Goal: Navigation & Orientation: Find specific page/section

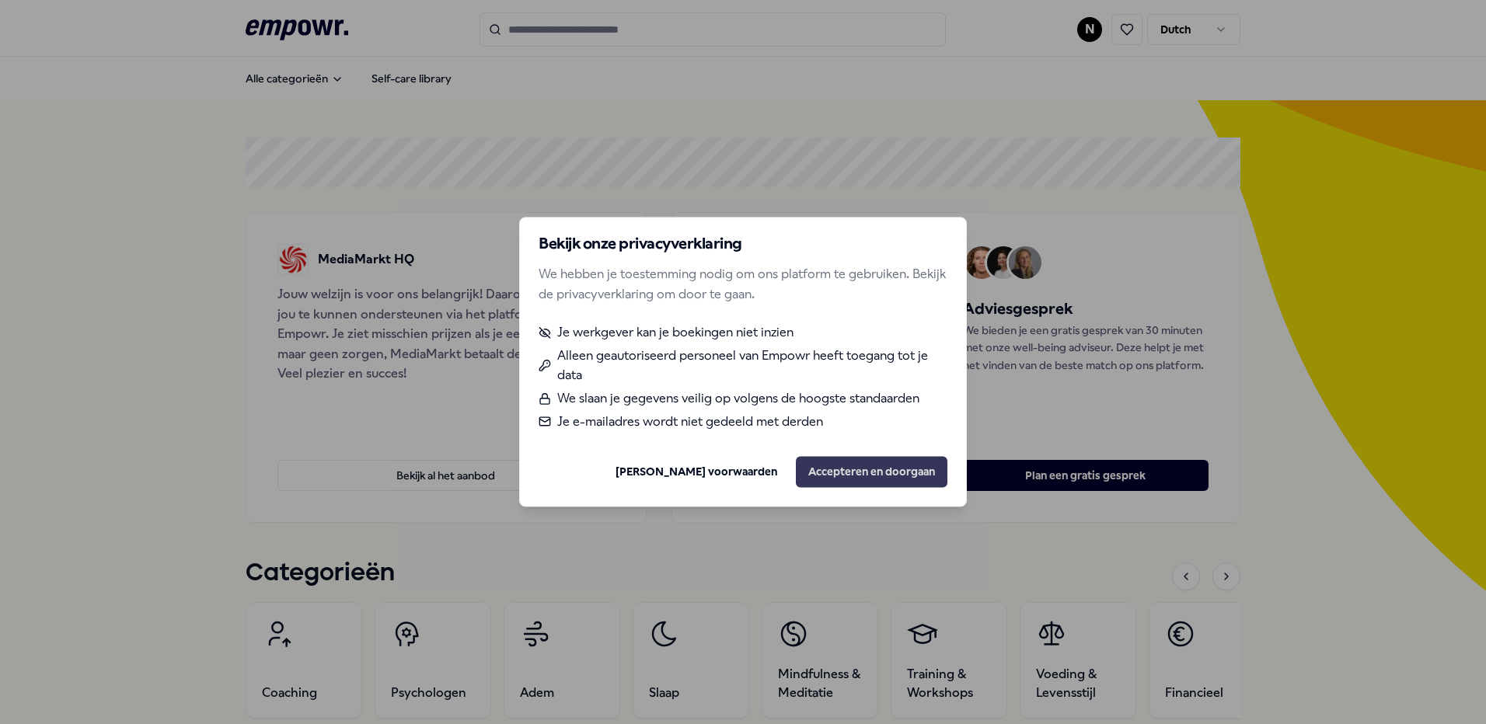
click at [821, 464] on button "Accepteren en doorgaan" at bounding box center [872, 472] width 152 height 31
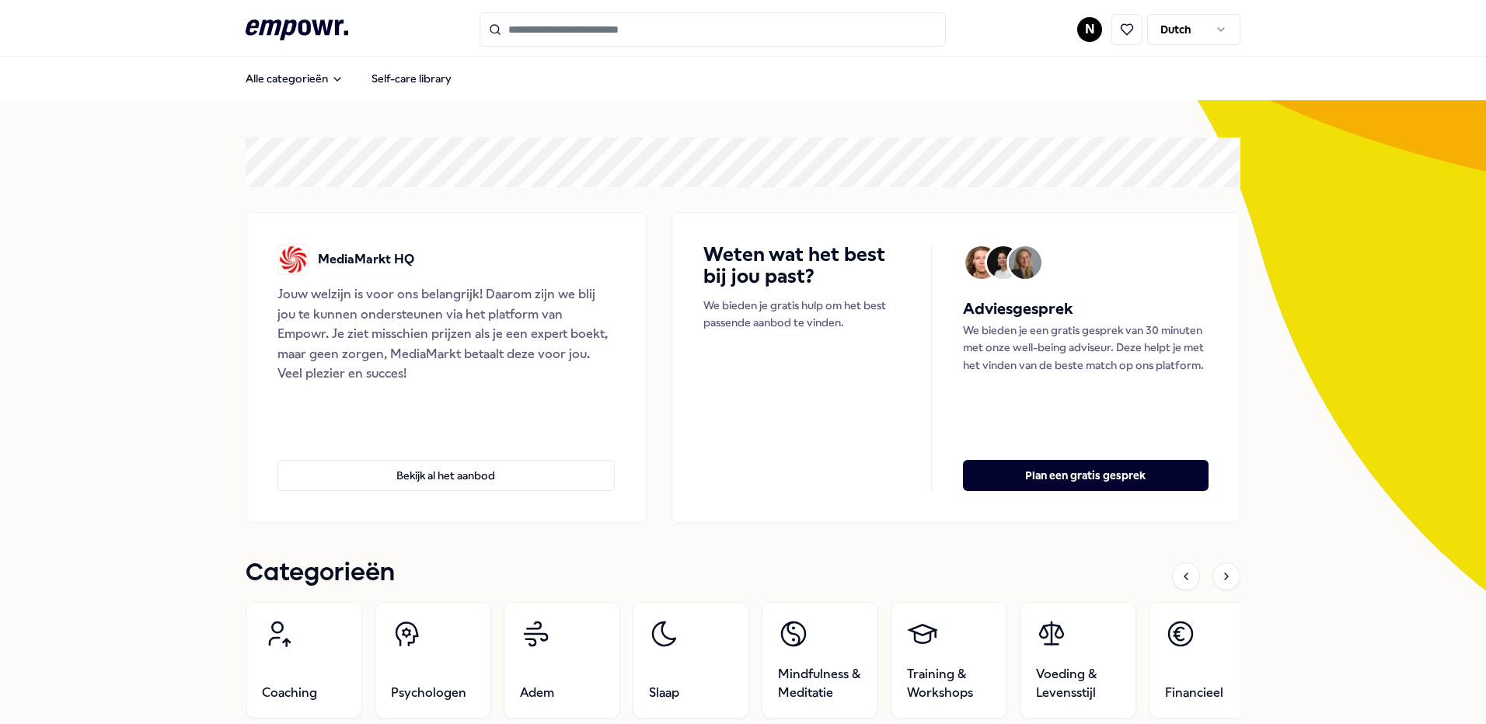
click at [1087, 29] on html ".empowr-logo_svg__cls-1{fill:#03032f} N Dutch Alle categorieën Self-care librar…" at bounding box center [743, 362] width 1486 height 724
click at [1316, 164] on html ".empowr-logo_svg__cls-1{fill:#03032f} N Dutch Alle categorieën Self-care librar…" at bounding box center [743, 362] width 1486 height 724
click at [1203, 22] on html ".empowr-logo_svg__cls-1{fill:#03032f} N Dutch Alle categorieën Self-care librar…" at bounding box center [743, 362] width 1486 height 724
click at [1082, 26] on html ".empowr-logo_svg__cls-1{fill:#03032f} N Dutch Alle categorieën Self-care librar…" at bounding box center [743, 362] width 1486 height 724
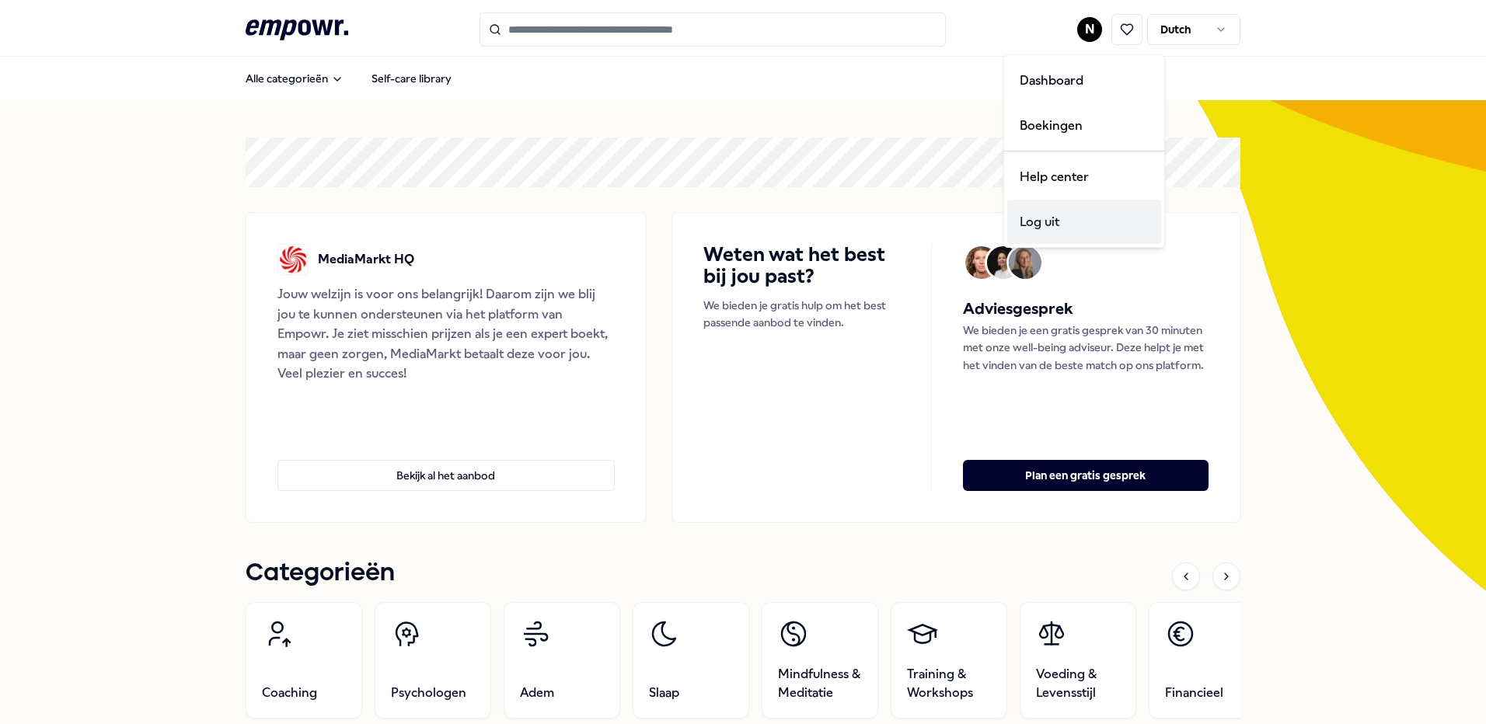
click at [1048, 212] on div "Log uit" at bounding box center [1084, 222] width 154 height 45
click at [1091, 33] on html ".empowr-logo_svg__cls-1{fill:#03032f} N Dutch Alle categorieën Self-care librar…" at bounding box center [743, 362] width 1486 height 724
click at [1041, 215] on div "Log uit" at bounding box center [1084, 222] width 154 height 45
click at [1081, 26] on html ".empowr-logo_svg__cls-1{fill:#03032f} N Dutch Alle categorieën Self-care librar…" at bounding box center [743, 362] width 1486 height 724
click at [1074, 83] on div "Dashboard" at bounding box center [1084, 80] width 154 height 45
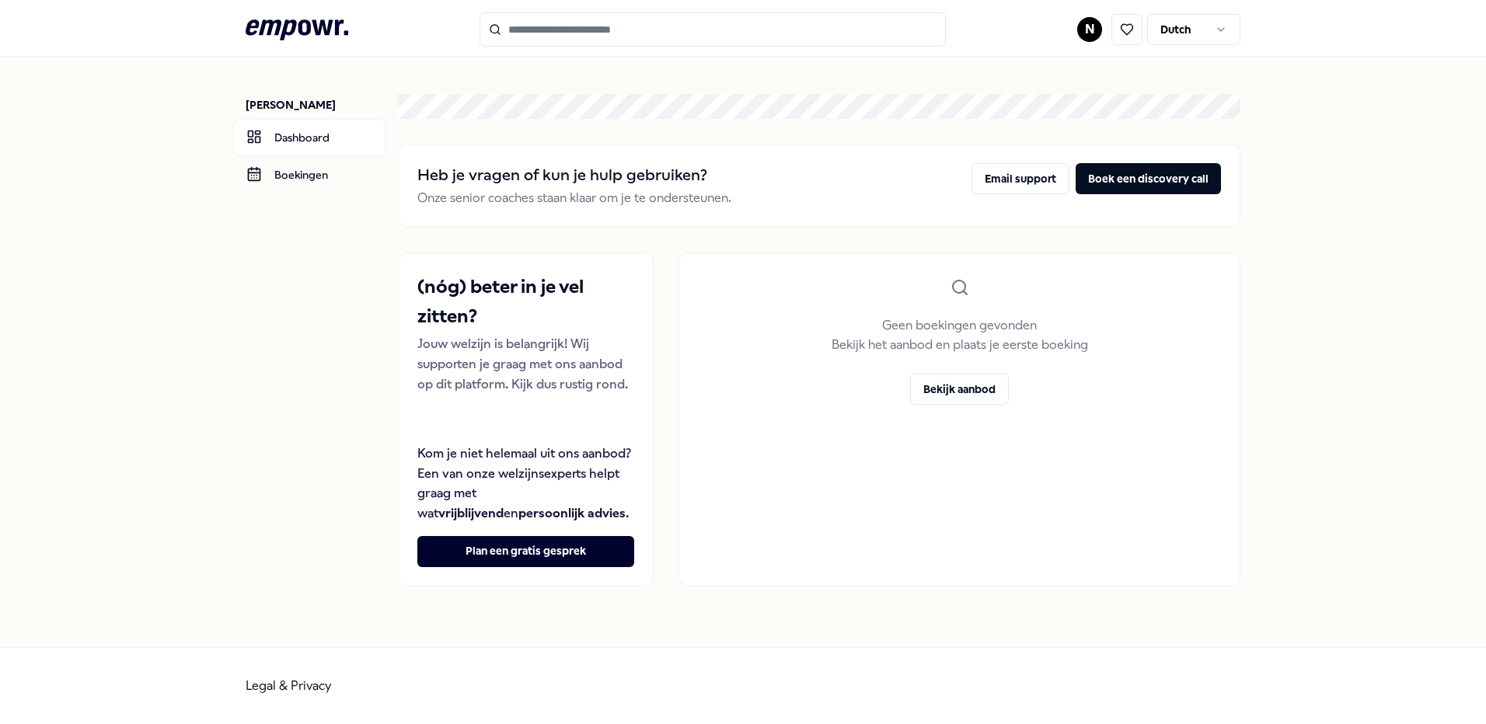
click at [1204, 33] on html ".empowr-logo_svg__cls-1{fill:#03032f} N Dutch Norbert N. Tóth Dashboard Boeking…" at bounding box center [743, 362] width 1486 height 724
click at [955, 72] on html ".empowr-logo_svg__cls-1{fill:#03032f} N Dutch Norbert N. Tóth Dashboard Boeking…" at bounding box center [743, 362] width 1486 height 724
click at [1091, 28] on html ".empowr-logo_svg__cls-1{fill:#03032f} N Dutch Norbert N. Tóth Dashboard Boeking…" at bounding box center [743, 362] width 1486 height 724
click at [1207, 83] on html ".empowr-logo_svg__cls-1{fill:#03032f} N Dutch Norbert N. Tóth Dashboard Boeking…" at bounding box center [743, 362] width 1486 height 724
